Goal: Information Seeking & Learning: Learn about a topic

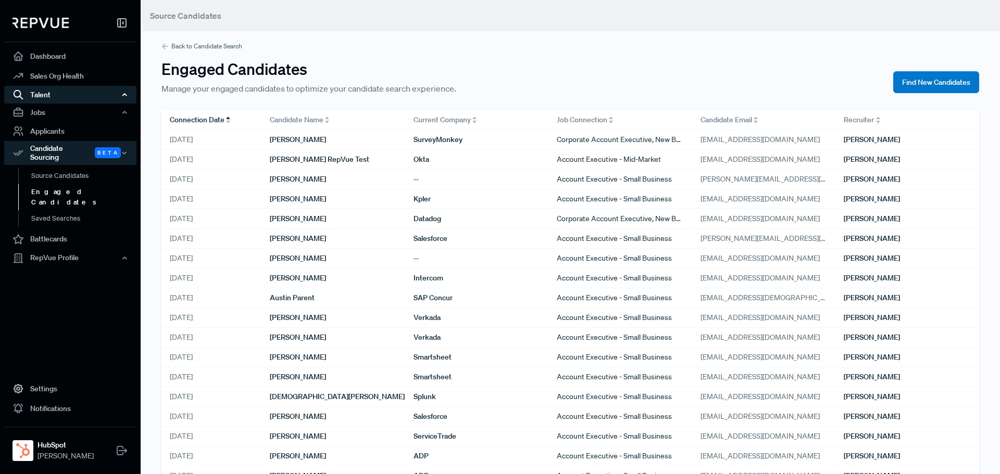
click at [71, 100] on div "Talent" at bounding box center [70, 95] width 132 height 18
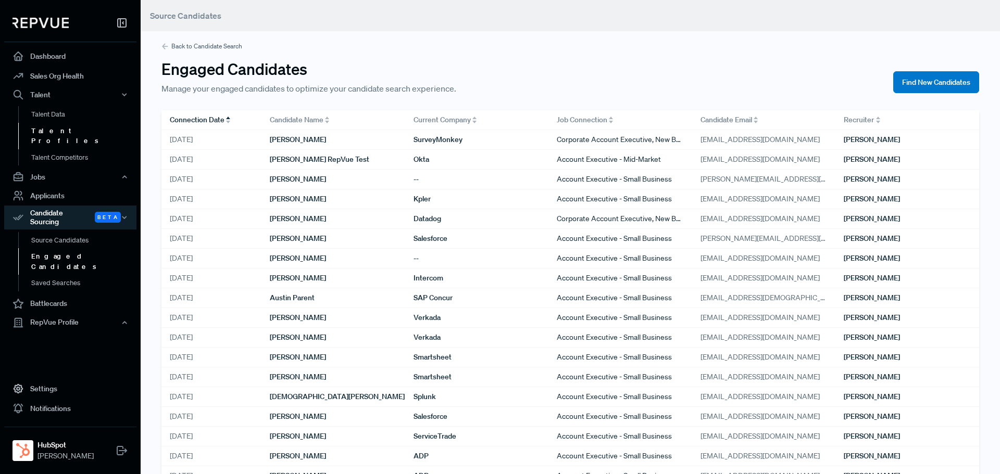
click at [68, 135] on link "Talent Profiles" at bounding box center [84, 136] width 132 height 27
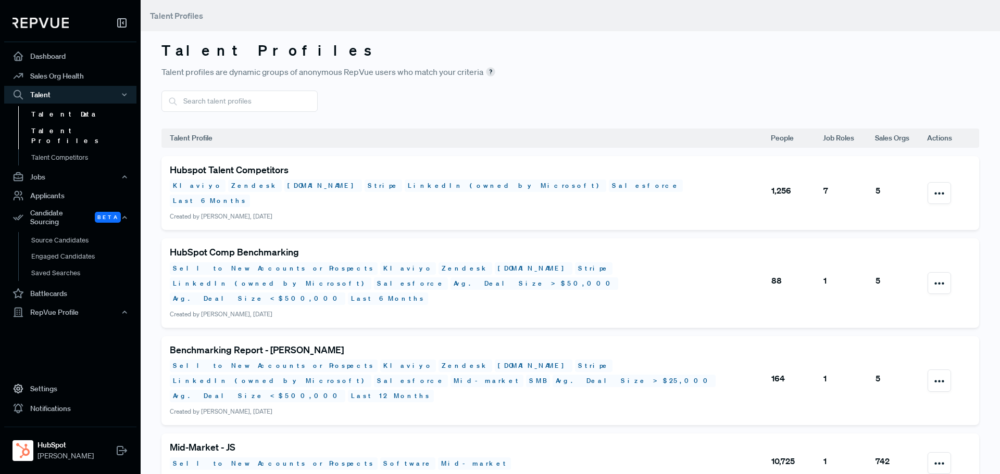
click at [41, 119] on link "Talent Data" at bounding box center [84, 114] width 132 height 17
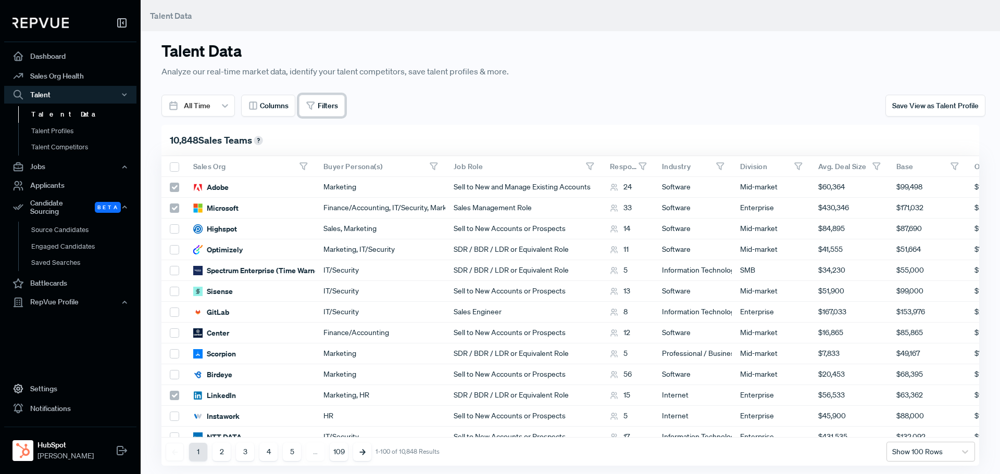
click at [326, 104] on span "Filters" at bounding box center [328, 105] width 20 height 11
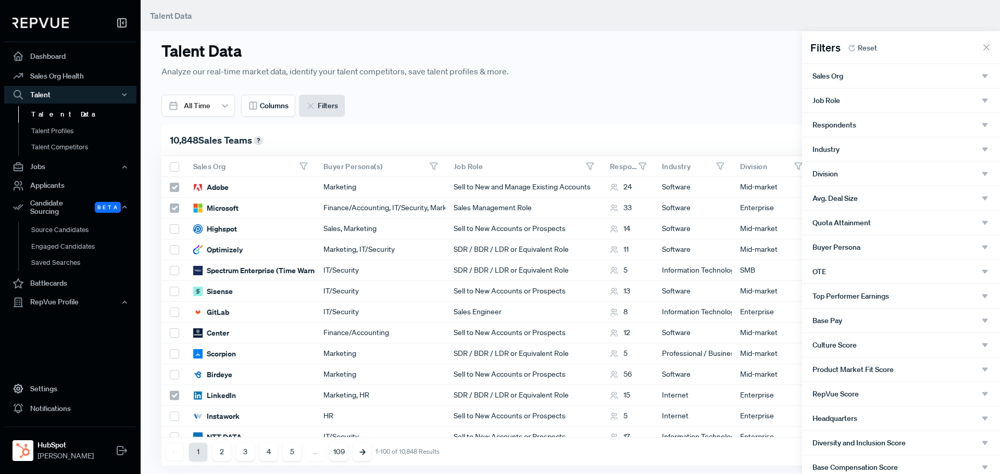
click at [876, 77] on div "Sales Org" at bounding box center [900, 75] width 177 height 9
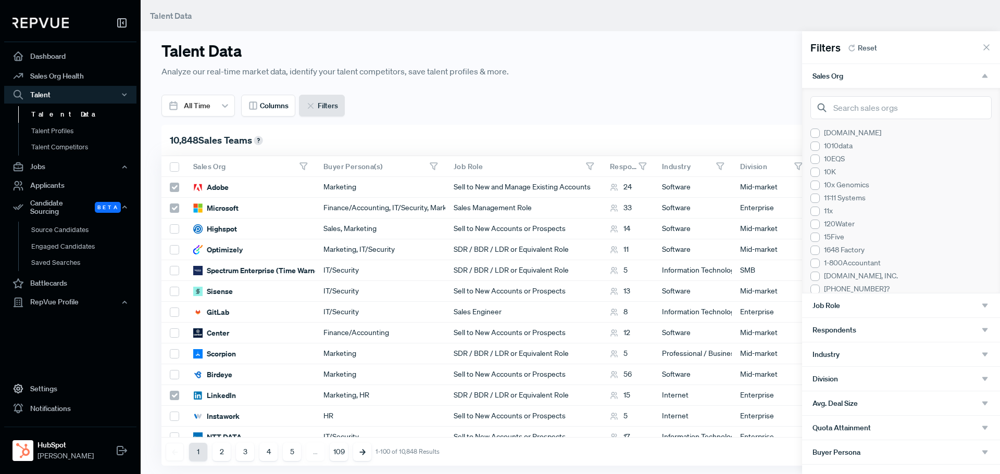
click at [868, 121] on div "[DOMAIN_NAME] 1010data 10EQS 10K 10x Genomics 11:11 Systems 11x 120Water 15Five…" at bounding box center [901, 190] width 198 height 205
click at [869, 108] on input "search" at bounding box center [900, 107] width 181 height 23
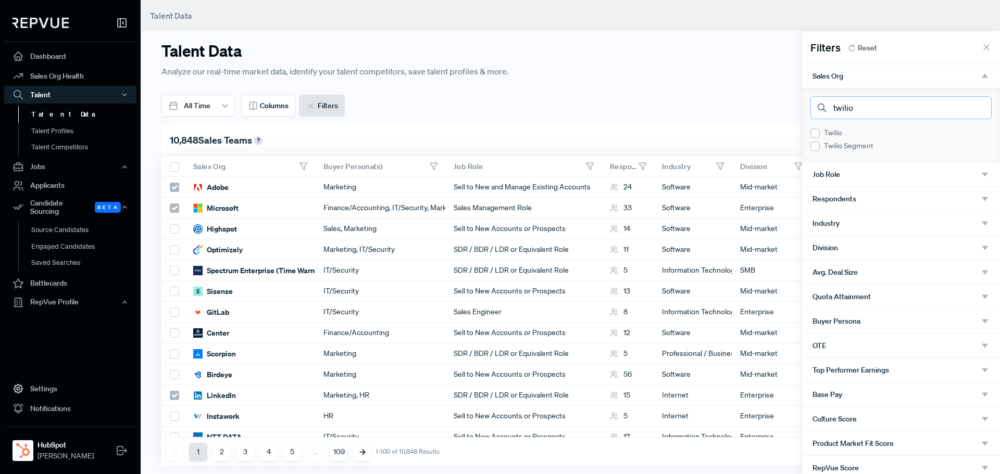
type input "twilio"
click at [817, 134] on div at bounding box center [814, 133] width 9 height 9
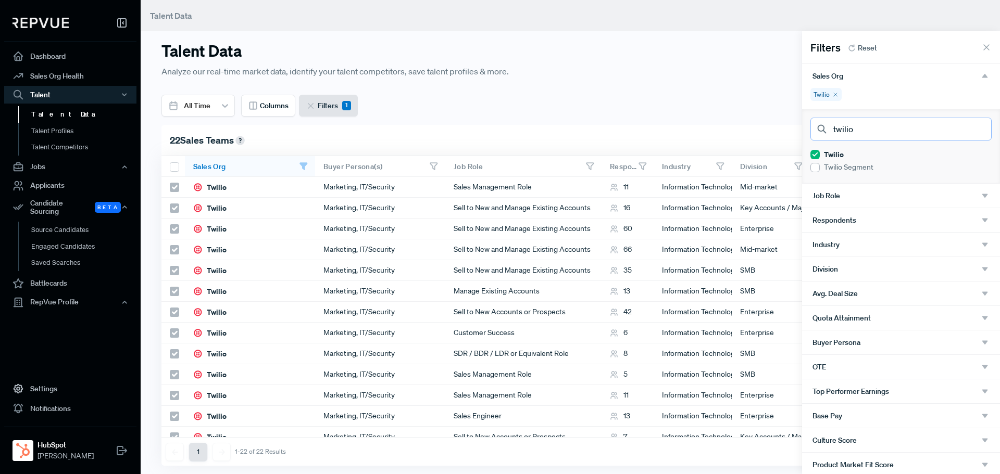
click at [861, 133] on input "twilio" at bounding box center [900, 129] width 181 height 23
click at [973, 129] on input "twilio" at bounding box center [900, 129] width 181 height 23
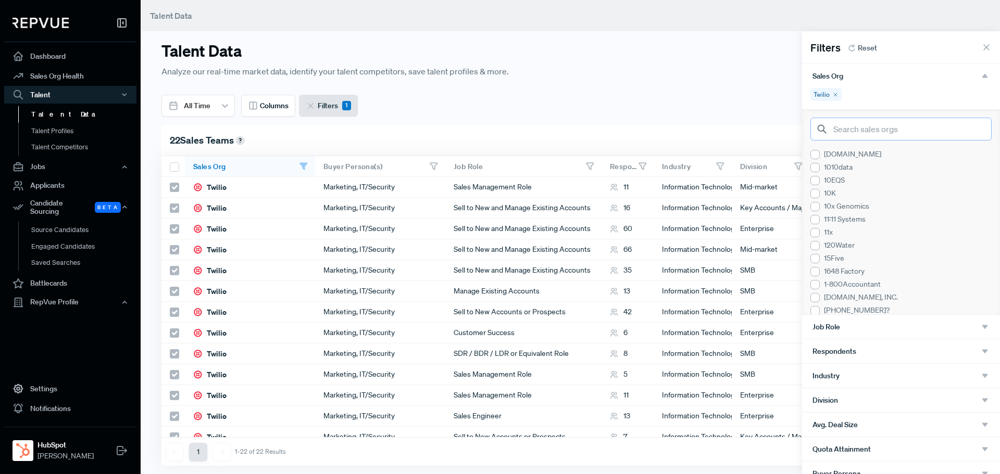
click at [945, 132] on input "search" at bounding box center [900, 129] width 181 height 23
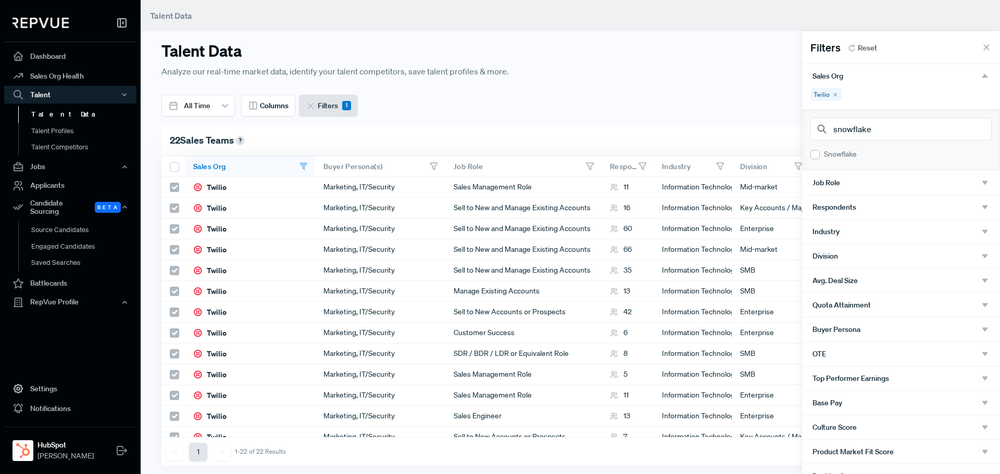
click at [814, 154] on div at bounding box center [814, 154] width 9 height 9
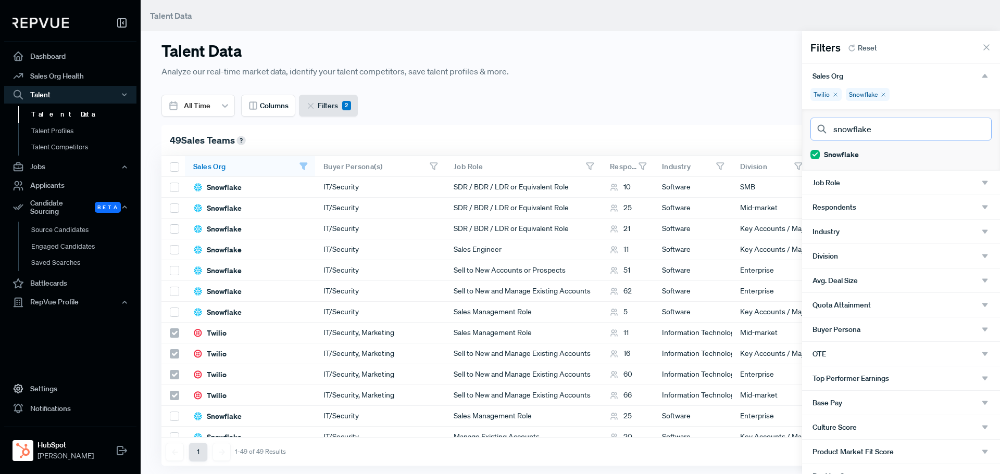
drag, startPoint x: 930, startPoint y: 129, endPoint x: 735, endPoint y: 137, distance: 195.9
click at [735, 137] on body "Dashboard Sales Org Health Talent Talent Data Talent Profiles Talent Competitor…" at bounding box center [500, 237] width 1000 height 474
click at [818, 153] on div at bounding box center [814, 154] width 9 height 9
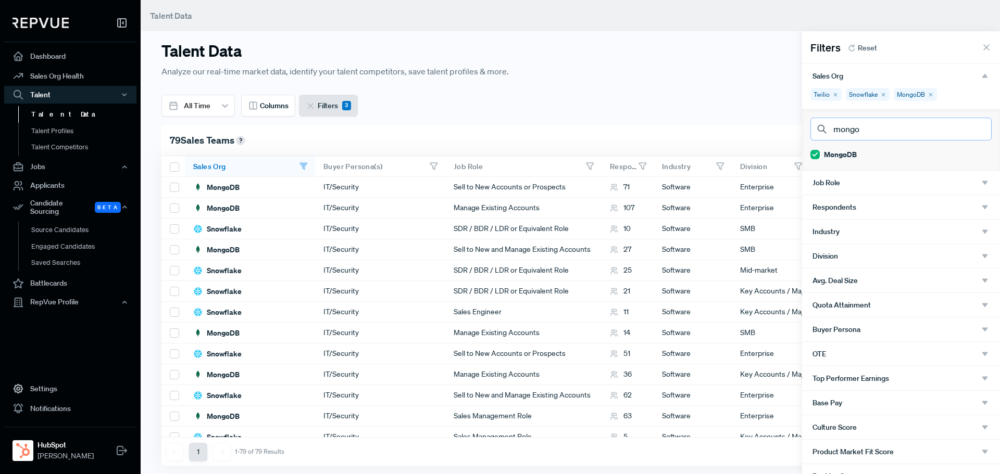
drag, startPoint x: 879, startPoint y: 125, endPoint x: 777, endPoint y: 132, distance: 101.7
click at [777, 132] on body "Dashboard Sales Org Health Talent Talent Data Talent Profiles Talent Competitor…" at bounding box center [500, 237] width 1000 height 474
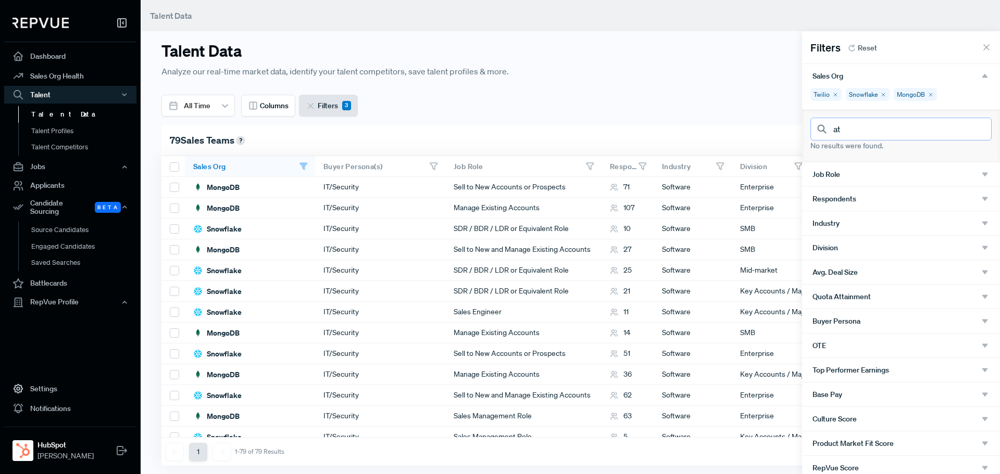
type input "a"
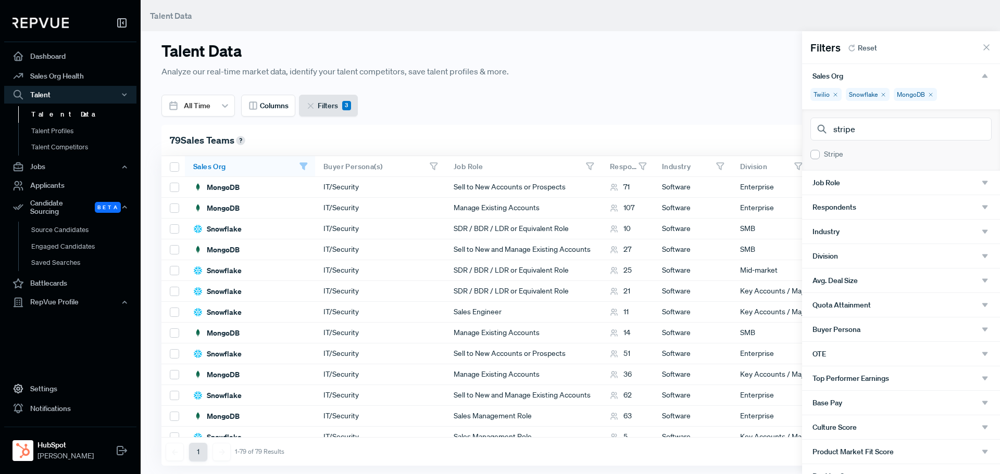
click at [813, 156] on div at bounding box center [814, 154] width 9 height 9
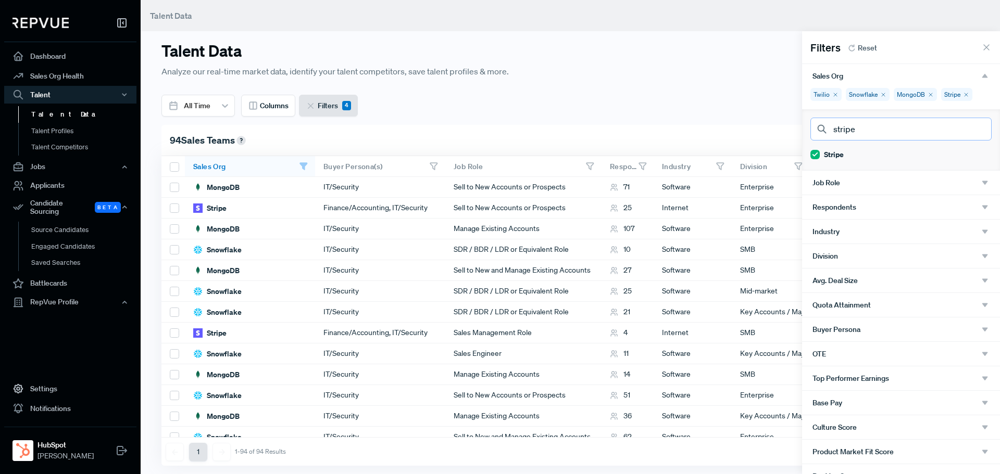
drag, startPoint x: 871, startPoint y: 132, endPoint x: 749, endPoint y: 113, distance: 123.2
click at [749, 113] on body "Dashboard Sales Org Health Talent Talent Data Talent Profiles Talent Competitor…" at bounding box center [500, 237] width 1000 height 474
drag, startPoint x: 877, startPoint y: 129, endPoint x: 769, endPoint y: 128, distance: 107.8
click at [769, 128] on body "Dashboard Sales Org Health Talent Talent Data Talent Profiles Talent Competitor…" at bounding box center [500, 237] width 1000 height 474
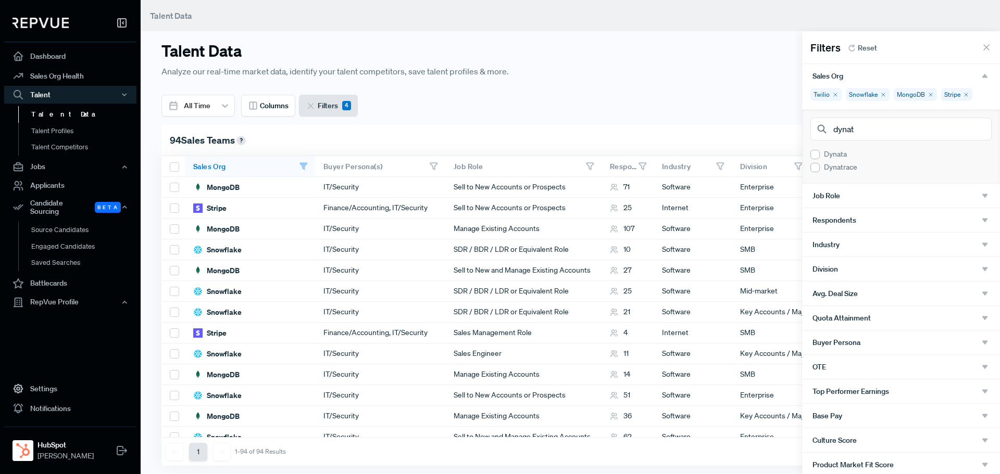
click at [814, 166] on div at bounding box center [814, 167] width 9 height 9
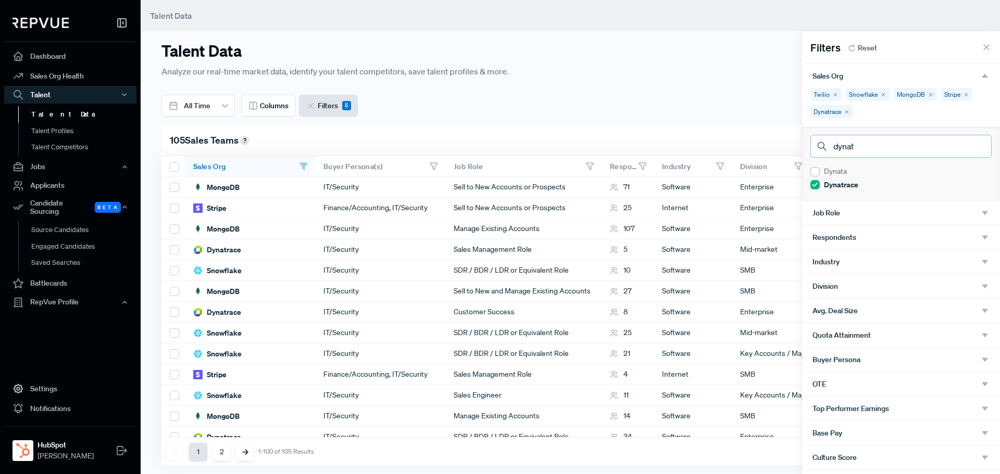
drag, startPoint x: 876, startPoint y: 148, endPoint x: 769, endPoint y: 135, distance: 107.4
click at [771, 136] on body "Dashboard Sales Org Health Talent Talent Data Talent Profiles Talent Competitor…" at bounding box center [500, 237] width 1000 height 474
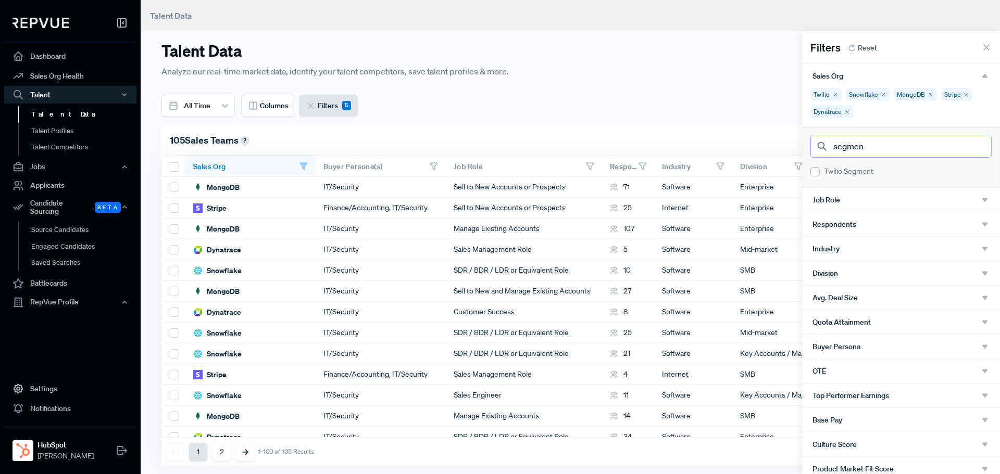
drag, startPoint x: 868, startPoint y: 148, endPoint x: 781, endPoint y: 150, distance: 87.0
click at [781, 150] on body "Dashboard Sales Org Health Talent Talent Data Talent Profiles Talent Competitor…" at bounding box center [500, 237] width 1000 height 474
click at [811, 172] on div at bounding box center [814, 171] width 9 height 9
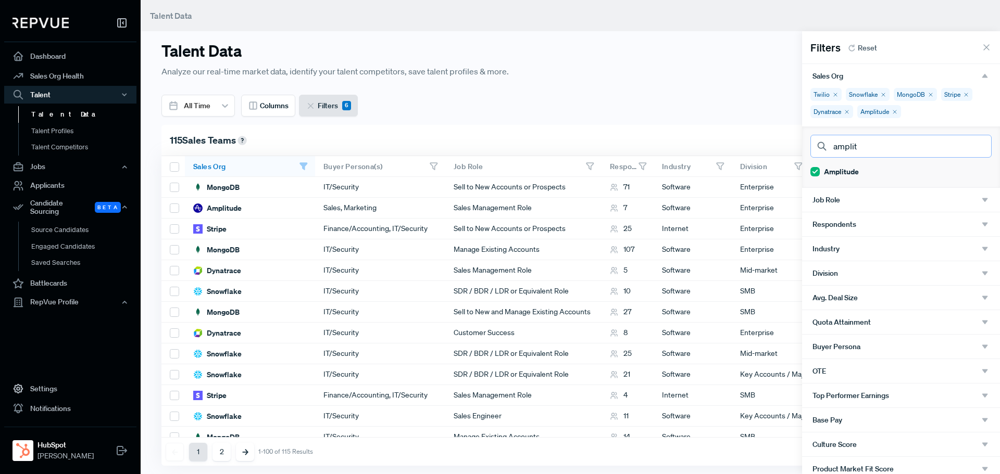
drag, startPoint x: 860, startPoint y: 143, endPoint x: 789, endPoint y: 143, distance: 71.3
click at [789, 143] on body "Dashboard Sales Org Health Talent Talent Data Talent Profiles Talent Competitor…" at bounding box center [500, 237] width 1000 height 474
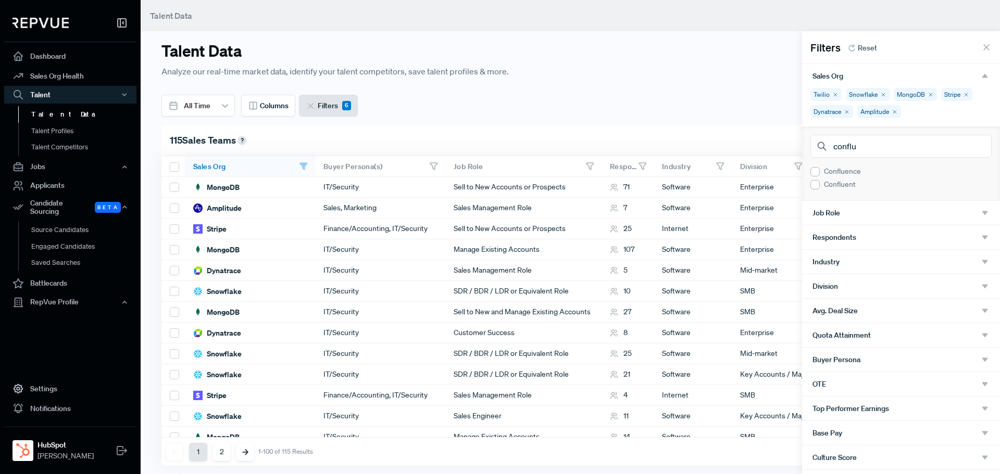
click at [820, 184] on div "Confluent" at bounding box center [900, 184] width 181 height 11
drag, startPoint x: 877, startPoint y: 145, endPoint x: 702, endPoint y: 127, distance: 175.9
click at [702, 127] on body "Dashboard Sales Org Health Talent Talent Data Talent Profiles Talent Competitor…" at bounding box center [500, 237] width 1000 height 474
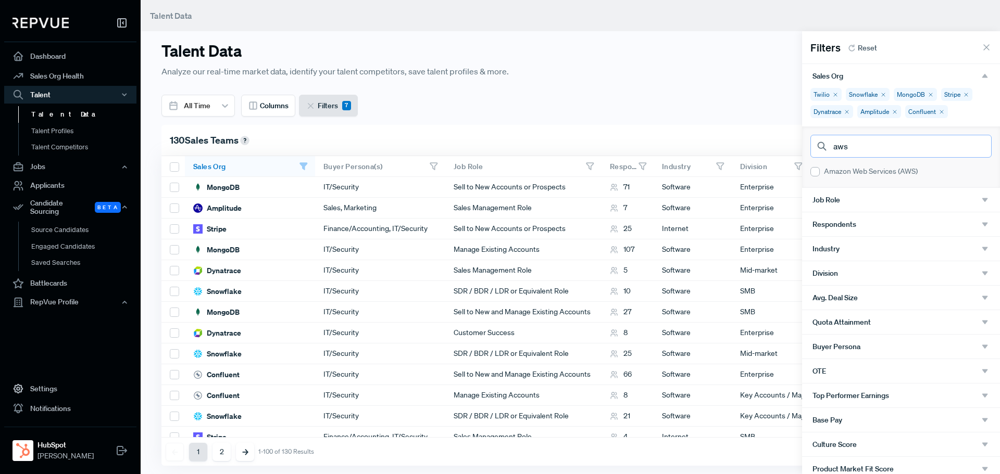
type input "aws"
click at [810, 168] on div at bounding box center [814, 171] width 9 height 9
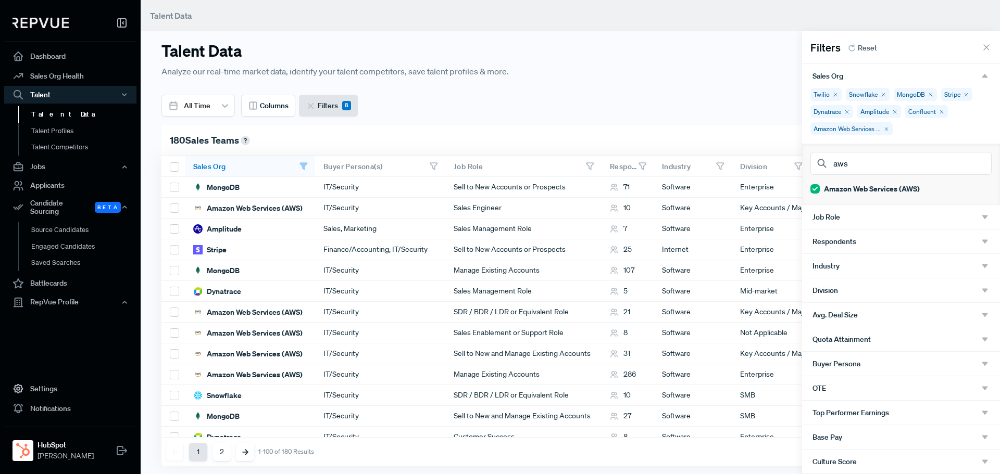
click at [959, 287] on div "Division" at bounding box center [900, 290] width 177 height 9
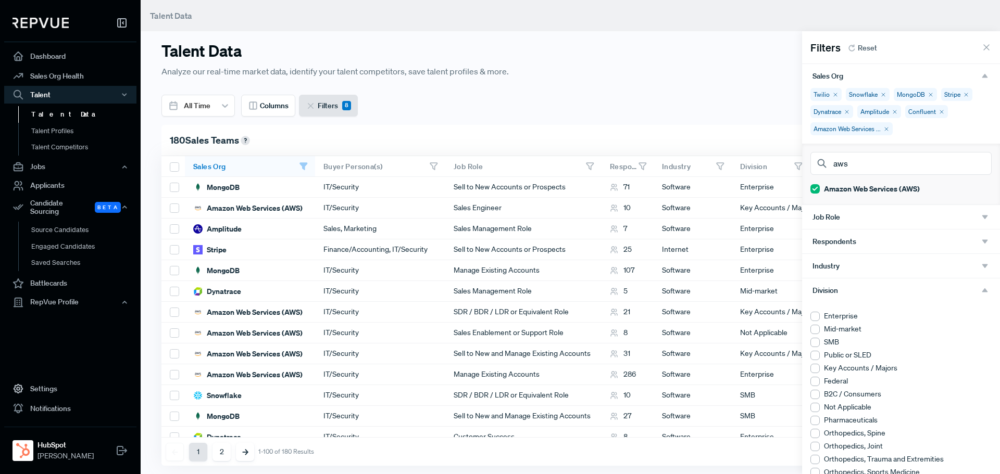
click at [815, 344] on div at bounding box center [814, 342] width 9 height 9
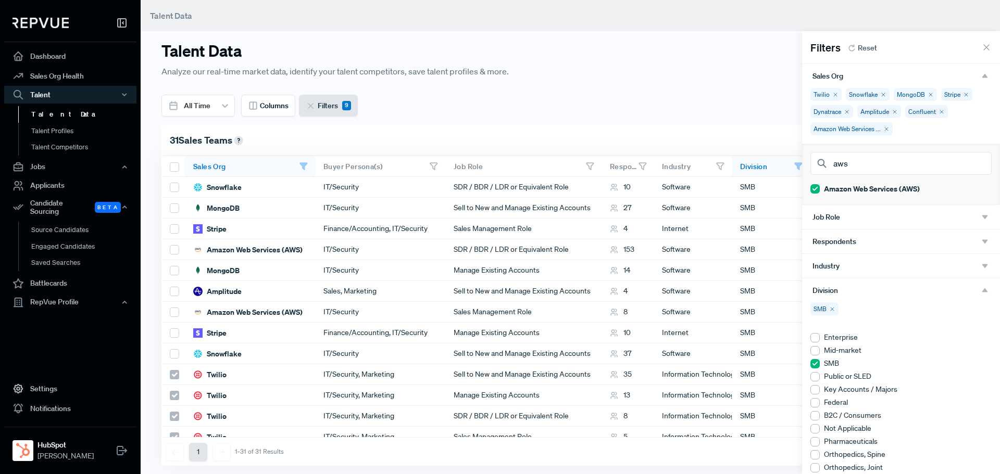
click at [555, 457] on div at bounding box center [500, 237] width 1000 height 474
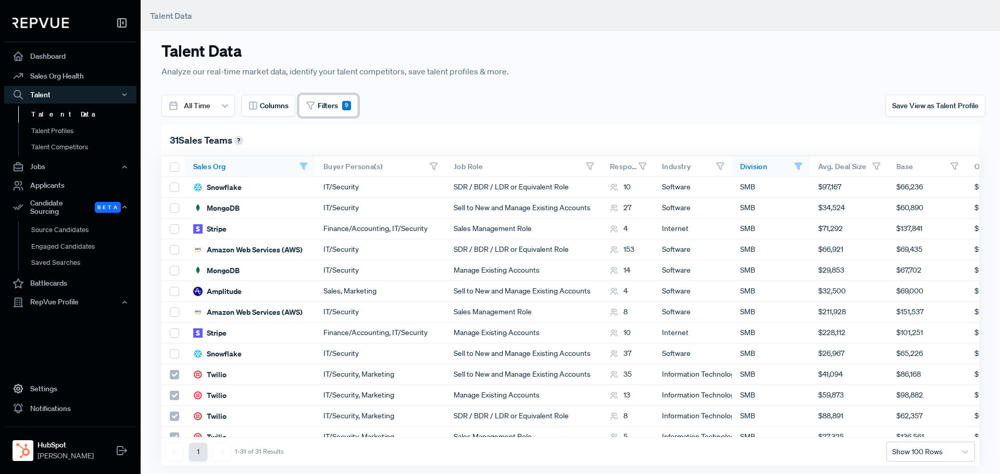
click at [307, 101] on icon at bounding box center [311, 106] width 10 height 10
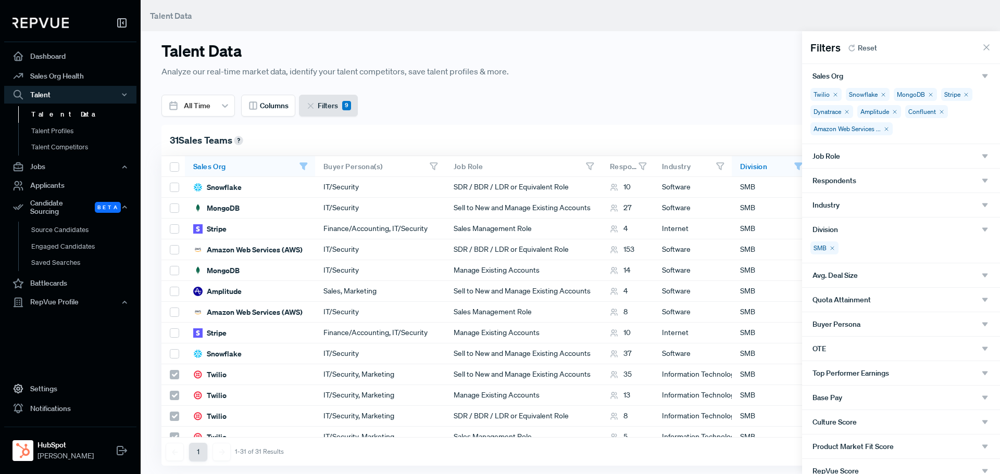
click at [963, 157] on div "Job Role" at bounding box center [900, 155] width 177 height 9
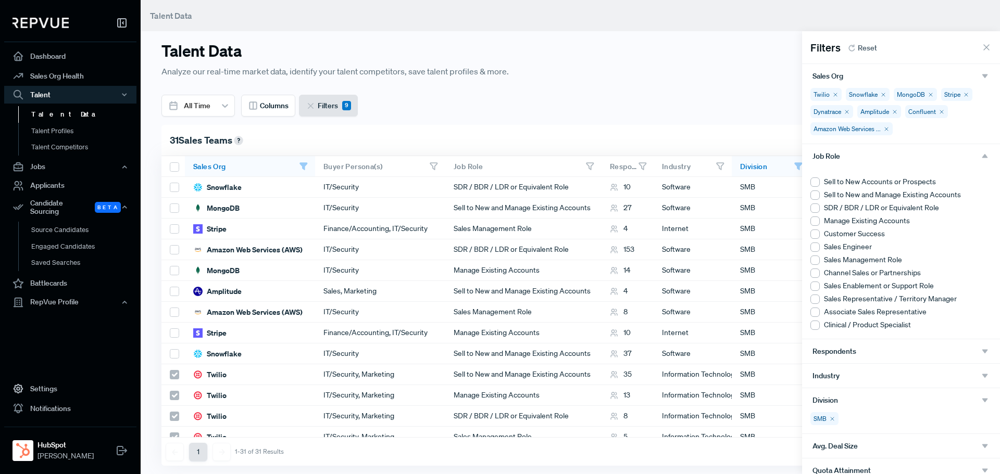
click at [815, 183] on div at bounding box center [814, 182] width 9 height 9
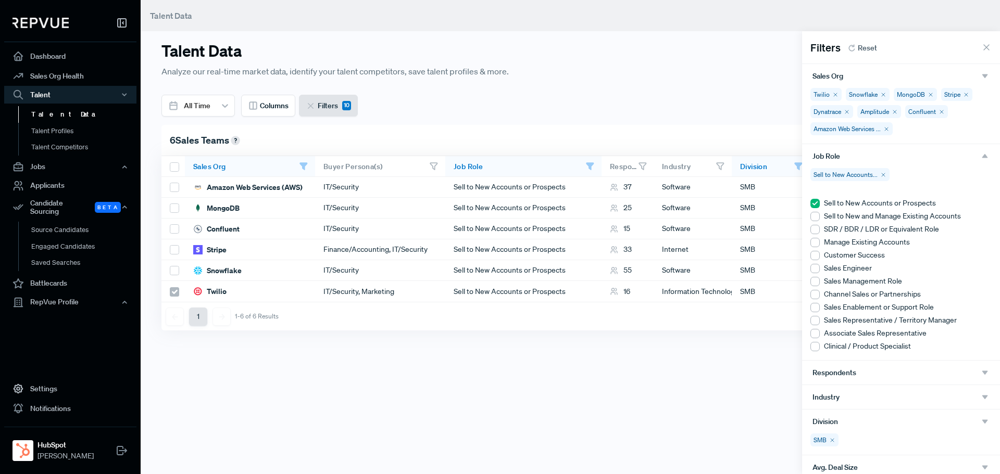
click at [492, 385] on div at bounding box center [500, 237] width 1000 height 474
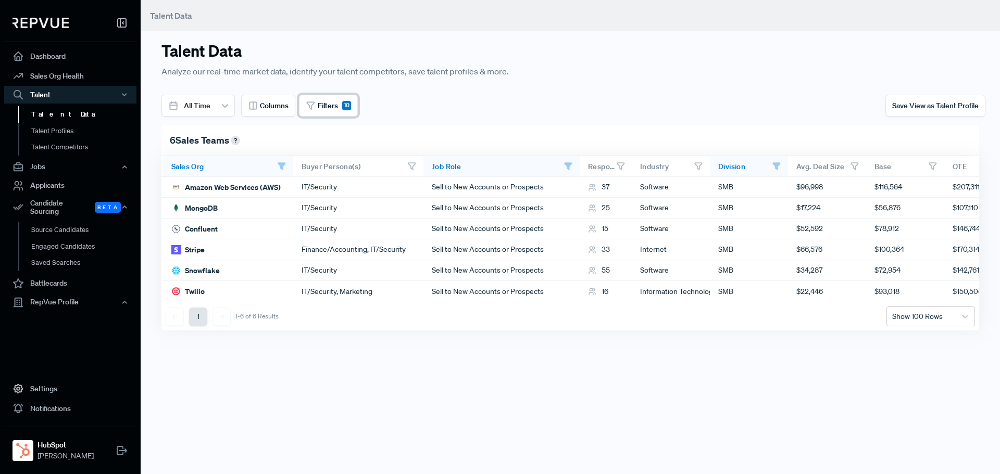
scroll to position [0, 18]
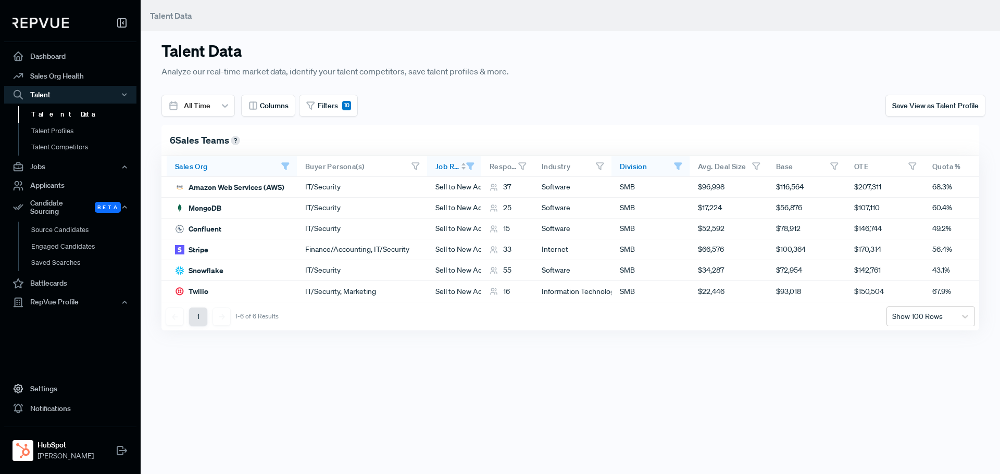
drag, startPoint x: 580, startPoint y: 166, endPoint x: 478, endPoint y: 166, distance: 102.0
click at [478, 166] on div at bounding box center [479, 166] width 4 height 8
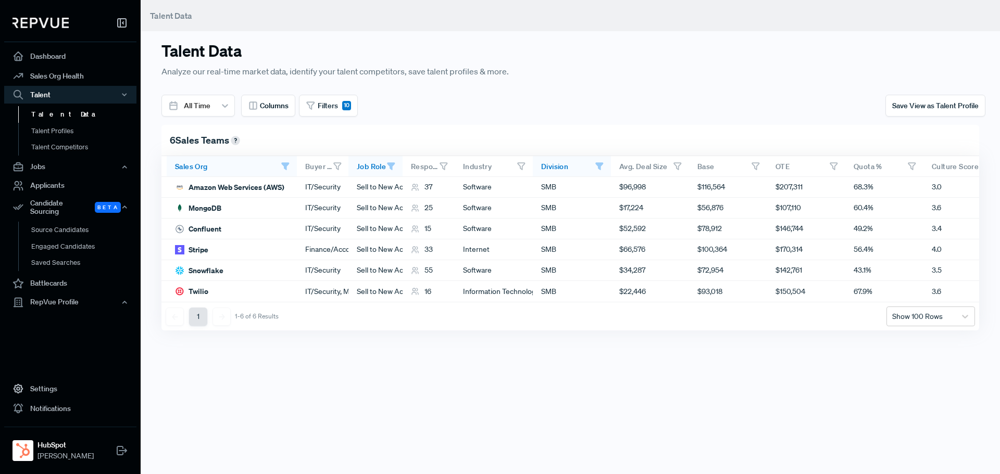
drag, startPoint x: 425, startPoint y: 167, endPoint x: 347, endPoint y: 166, distance: 78.6
click at [347, 166] on div at bounding box center [347, 166] width 4 height 8
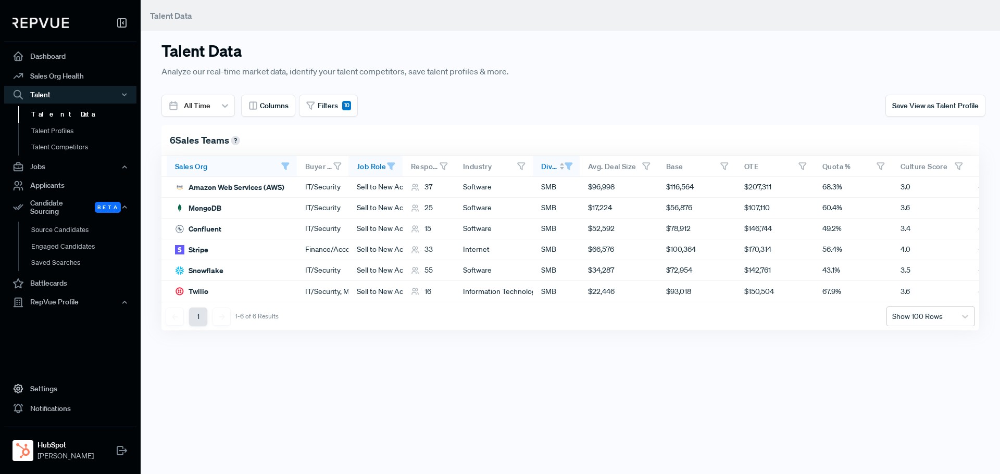
drag, startPoint x: 610, startPoint y: 165, endPoint x: 566, endPoint y: 166, distance: 43.2
click at [566, 166] on div at bounding box center [572, 166] width 16 height 9
click at [329, 100] on span "Filters" at bounding box center [328, 105] width 20 height 11
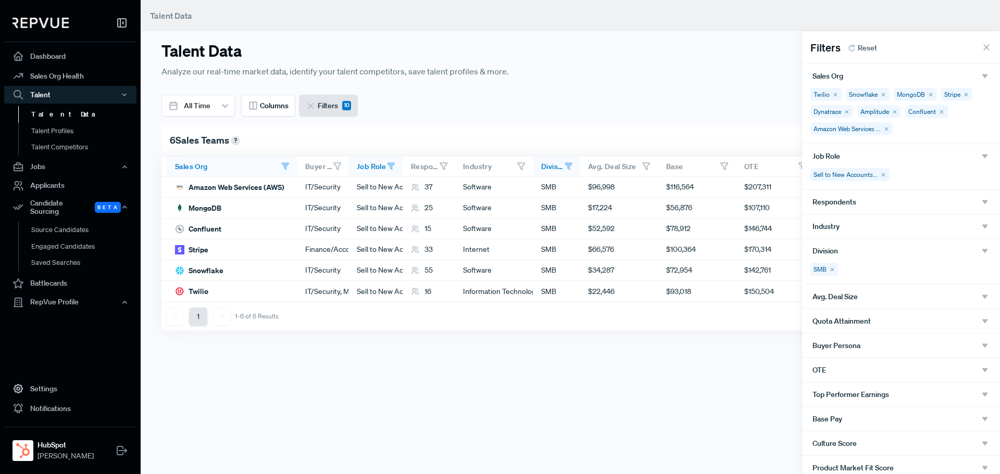
click at [926, 127] on div "Twilio Snowflake MongoDB Stripe Dynatrace Amplitude Confluent Amazon Web Servic…" at bounding box center [901, 116] width 198 height 56
click at [903, 134] on div "Twilio Snowflake MongoDB Stripe Dynatrace Amplitude Confluent Amazon Web Servic…" at bounding box center [901, 116] width 198 height 56
click at [980, 72] on icon "button" at bounding box center [984, 75] width 9 height 9
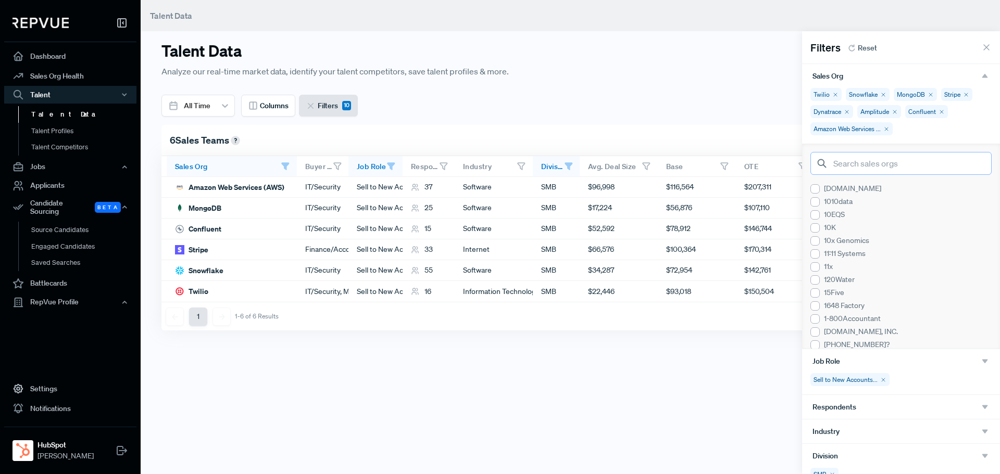
click at [869, 164] on input "search" at bounding box center [900, 163] width 181 height 23
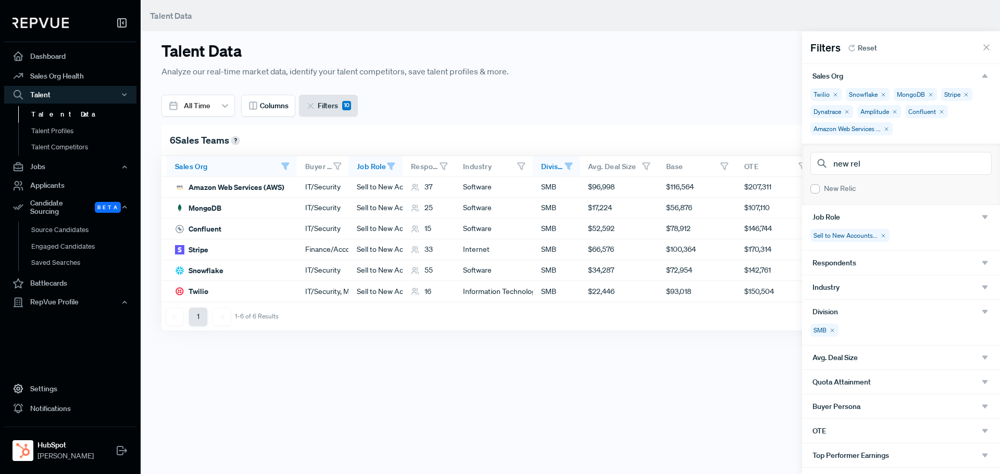
click at [816, 183] on div "New Relic" at bounding box center [900, 188] width 181 height 11
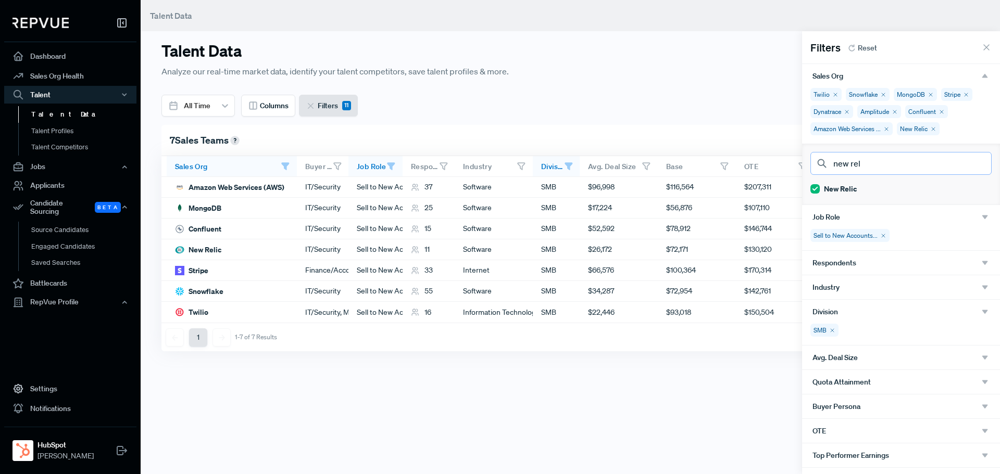
drag, startPoint x: 892, startPoint y: 169, endPoint x: 764, endPoint y: 162, distance: 128.2
click at [764, 162] on body "Dashboard Sales Org Health Talent Talent Data Talent Profiles Talent Competitor…" at bounding box center [500, 237] width 1000 height 474
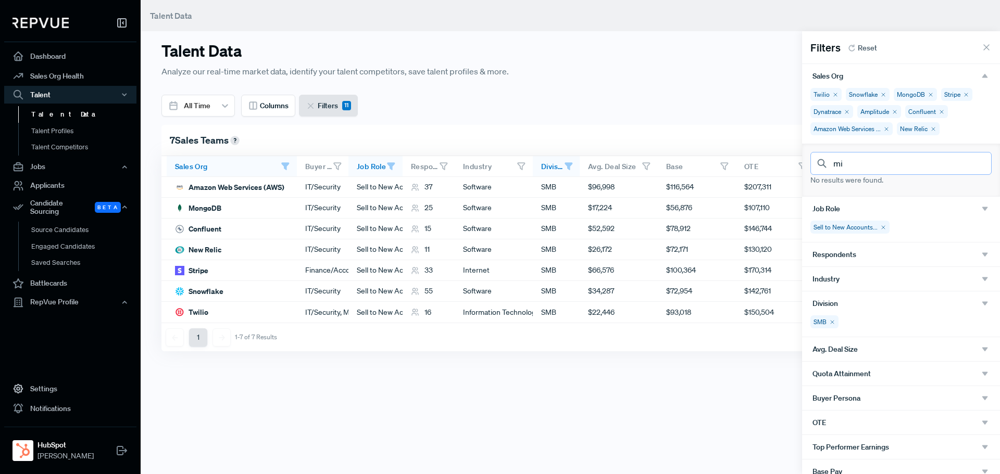
type input "m"
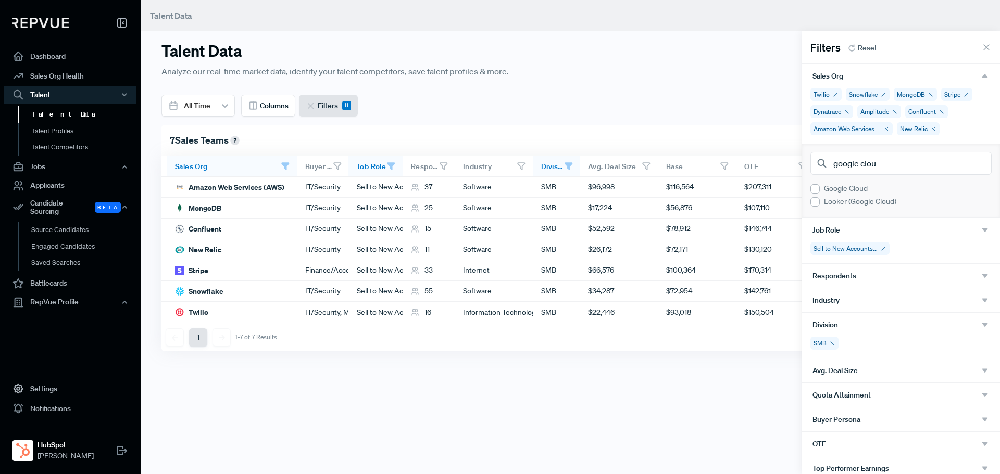
click at [818, 188] on div at bounding box center [814, 188] width 9 height 9
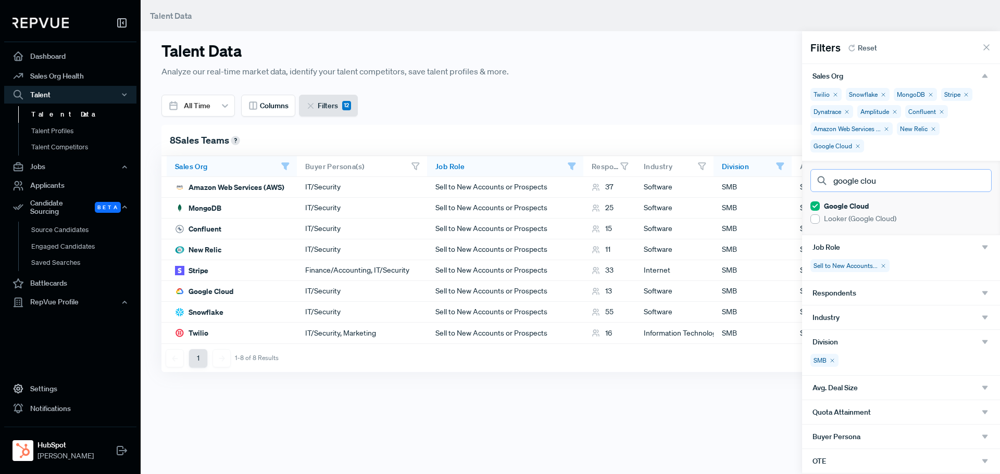
drag, startPoint x: 890, startPoint y: 183, endPoint x: 795, endPoint y: 189, distance: 94.9
click at [795, 189] on body "Dashboard Sales Org Health Talent Talent Data Talent Profiles Talent Competitor…" at bounding box center [500, 237] width 1000 height 474
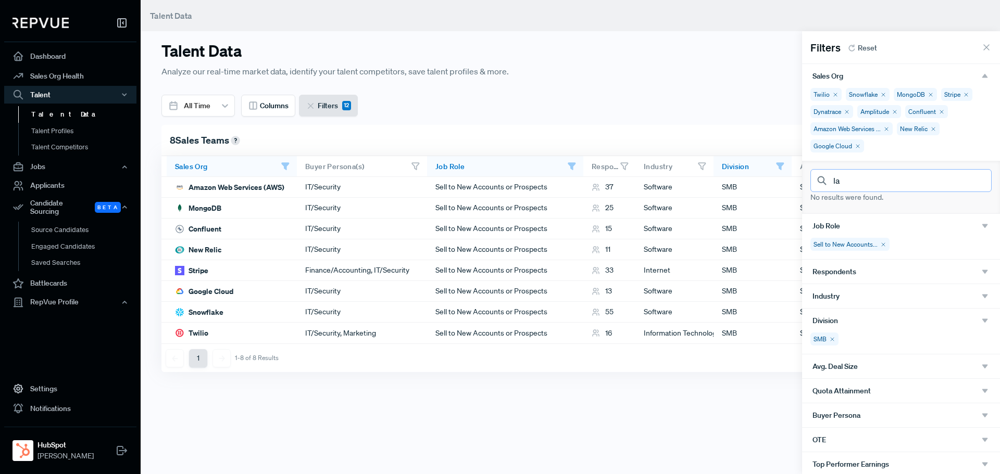
type input "l"
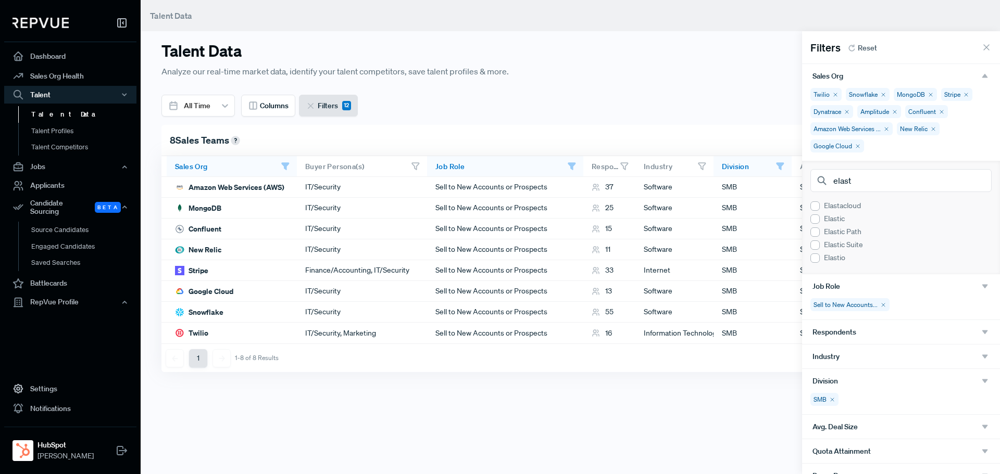
click at [816, 214] on div at bounding box center [814, 218] width 9 height 9
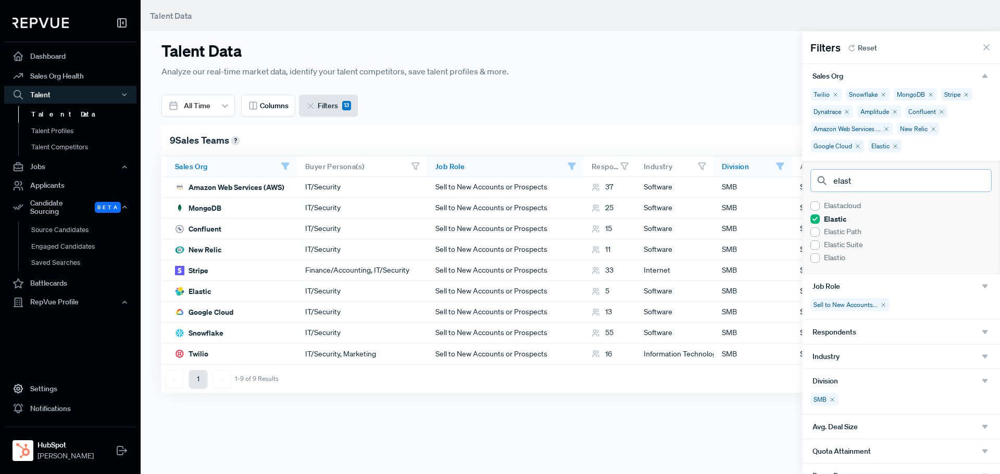
drag, startPoint x: 862, startPoint y: 187, endPoint x: 743, endPoint y: 166, distance: 120.6
click at [743, 166] on body "Dashboard Sales Org Health Talent Talent Data Talent Profiles Talent Competitor…" at bounding box center [500, 237] width 1000 height 474
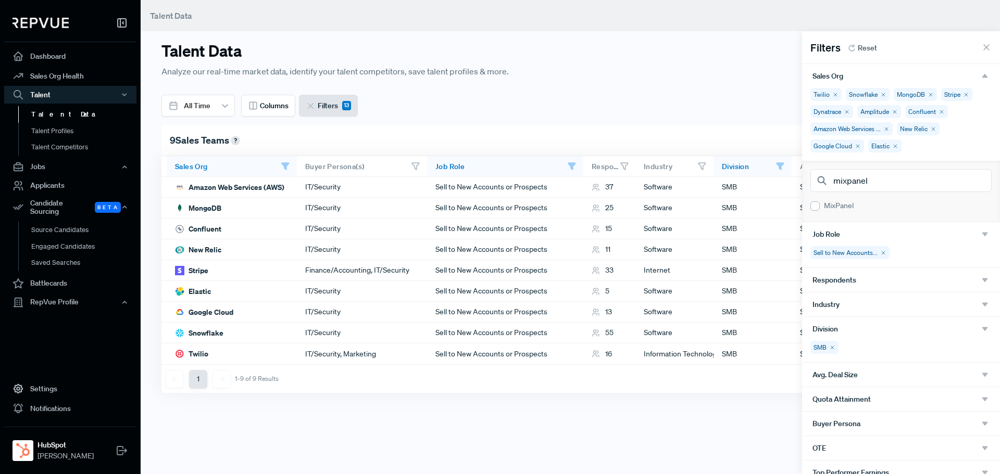
click at [815, 202] on div at bounding box center [814, 205] width 9 height 9
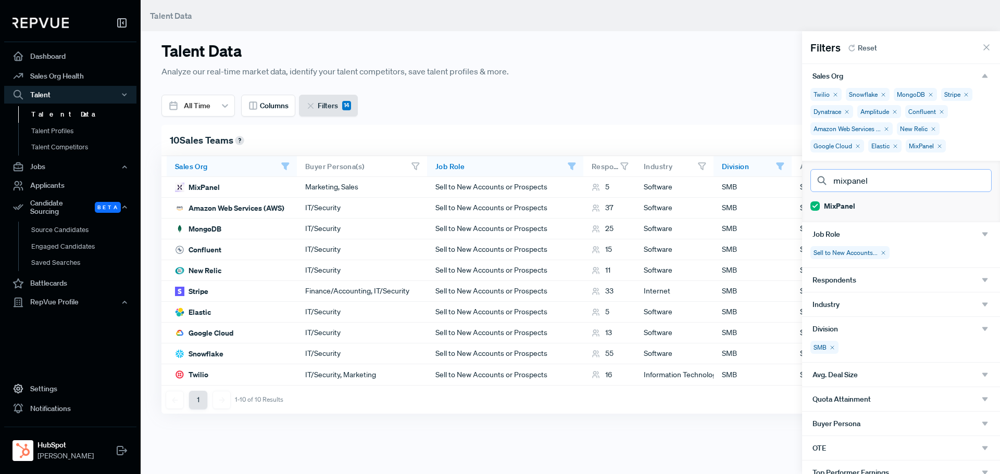
drag, startPoint x: 886, startPoint y: 185, endPoint x: 712, endPoint y: 180, distance: 174.0
click at [712, 180] on body "Dashboard Sales Org Health Talent Talent Data Talent Profiles Talent Competitor…" at bounding box center [500, 237] width 1000 height 474
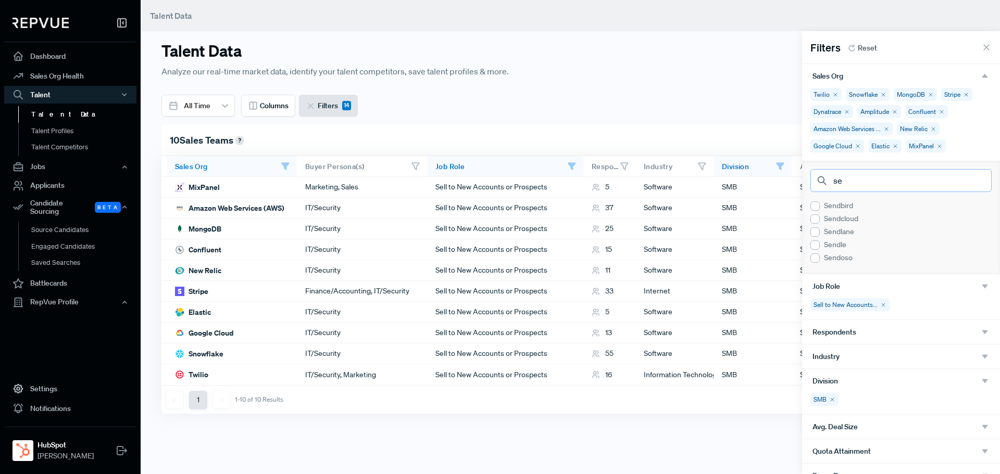
type input "s"
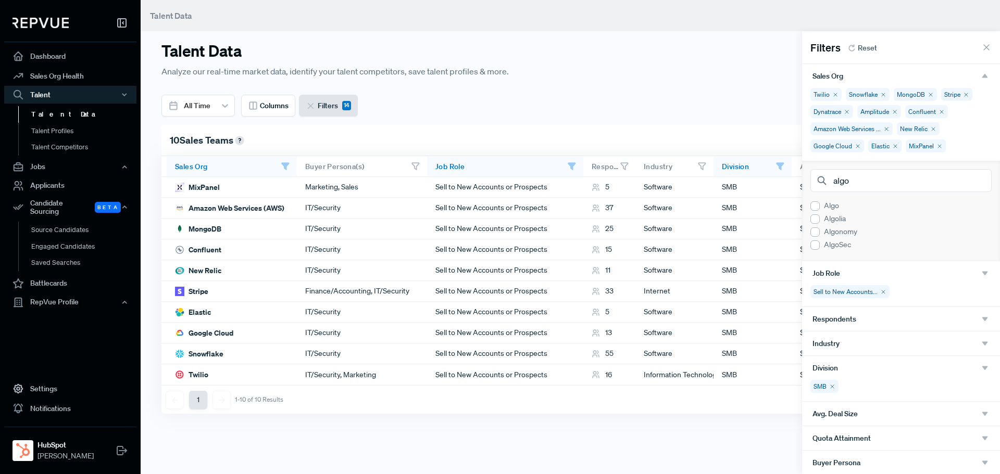
click at [817, 216] on div at bounding box center [814, 218] width 9 height 9
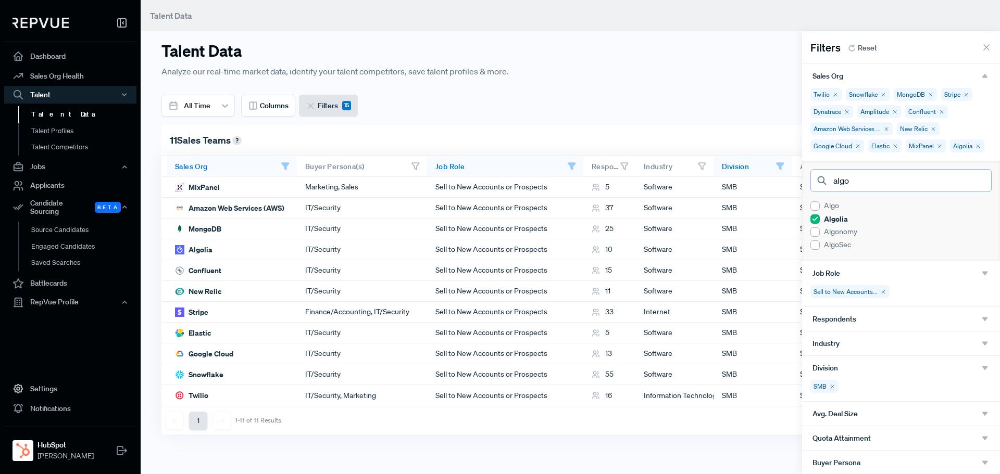
drag, startPoint x: 878, startPoint y: 198, endPoint x: 746, endPoint y: 192, distance: 131.9
click at [746, 192] on body "Dashboard Sales Org Health Talent Talent Data Talent Profiles Talent Competitor…" at bounding box center [500, 237] width 1000 height 474
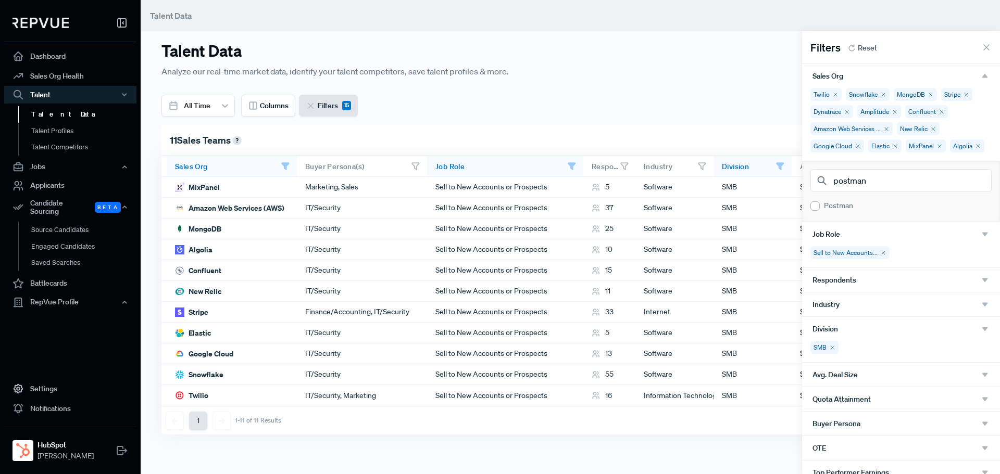
click at [814, 211] on div at bounding box center [814, 205] width 9 height 9
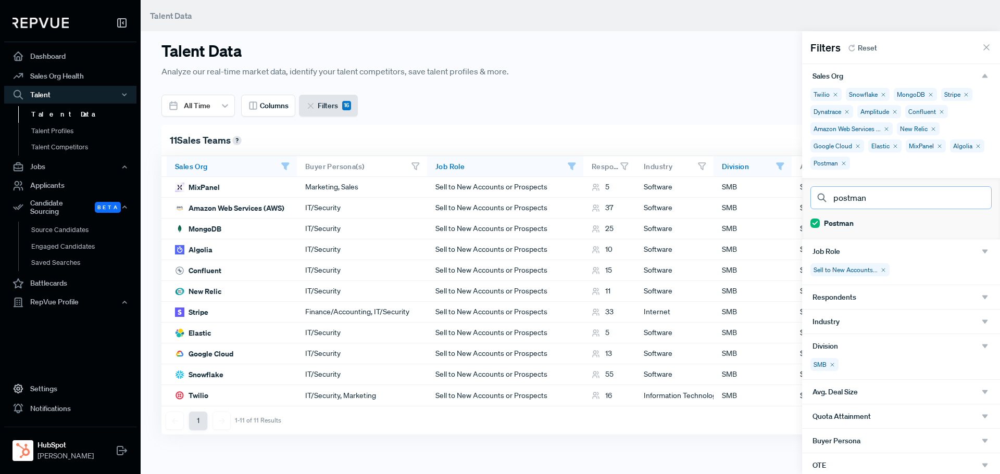
click at [865, 194] on input "postman" at bounding box center [900, 197] width 181 height 23
drag, startPoint x: 881, startPoint y: 199, endPoint x: 749, endPoint y: 202, distance: 131.7
click at [750, 201] on body "Dashboard Sales Org Health Talent Talent Data Talent Profiles Talent Competitor…" at bounding box center [500, 237] width 1000 height 474
type input "plaid"
click at [813, 229] on div "Plaid" at bounding box center [900, 224] width 181 height 13
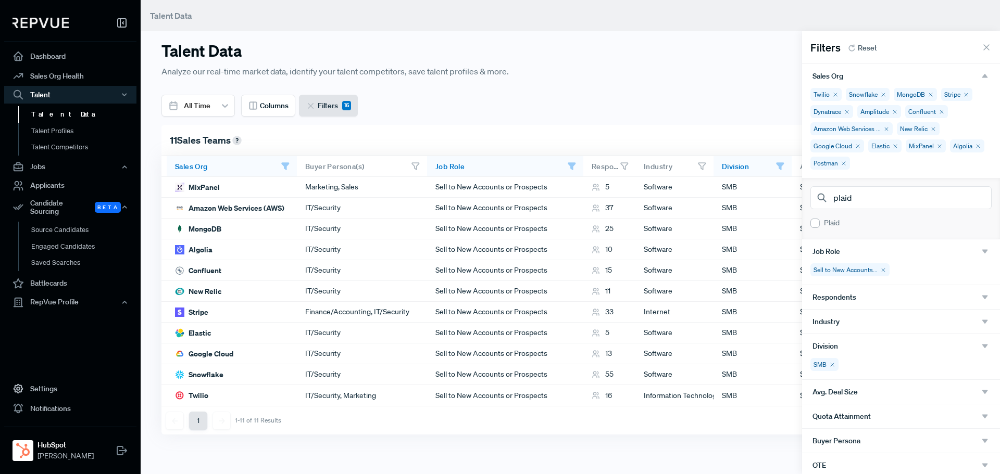
click at [814, 226] on div at bounding box center [814, 223] width 9 height 9
click at [764, 444] on div at bounding box center [500, 237] width 1000 height 474
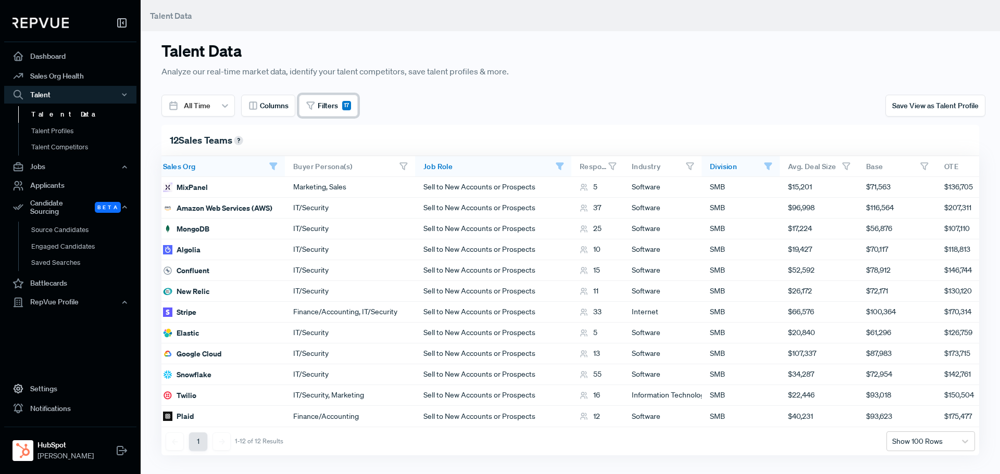
scroll to position [0, 29]
